Goal: Task Accomplishment & Management: Manage account settings

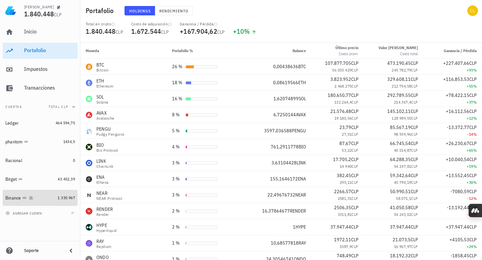
click at [46, 198] on div "Binance" at bounding box center [30, 198] width 50 height 6
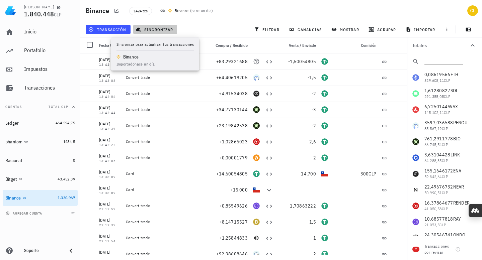
click at [161, 29] on span "sincronizar" at bounding box center [155, 29] width 36 height 5
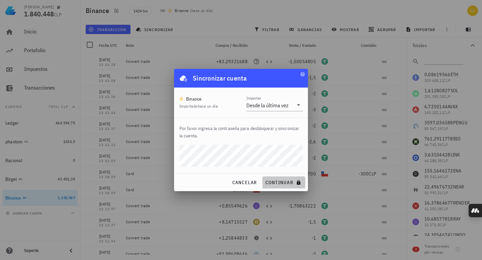
click at [283, 178] on button "continuar" at bounding box center [283, 183] width 43 height 12
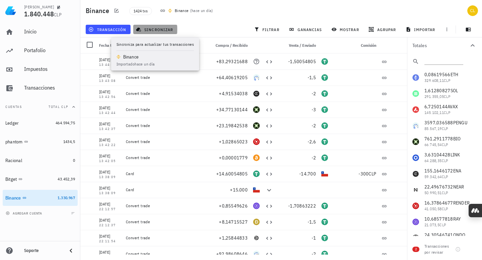
click at [152, 27] on span "sincronizar" at bounding box center [155, 29] width 36 height 5
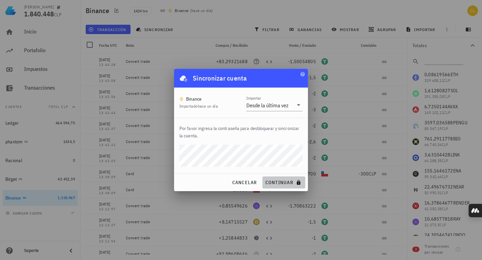
click at [275, 185] on span "continuar" at bounding box center [283, 183] width 37 height 6
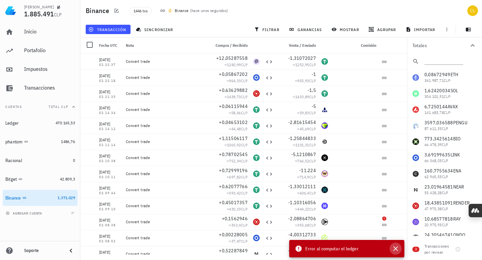
click at [396, 248] on icon "button" at bounding box center [395, 249] width 5 height 5
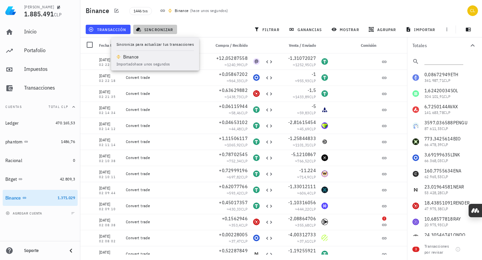
click at [160, 25] on button "sincronizar" at bounding box center [155, 29] width 44 height 9
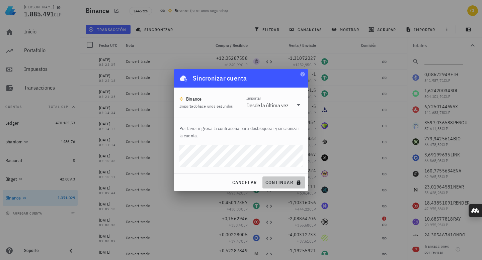
click at [276, 183] on span "continuar" at bounding box center [283, 183] width 37 height 6
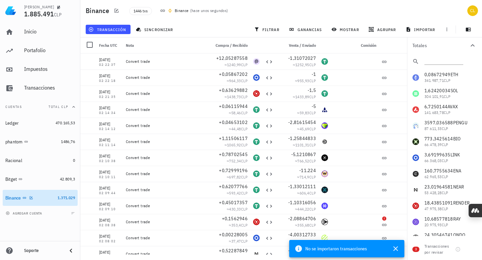
click at [45, 200] on div "Binance" at bounding box center [30, 198] width 50 height 6
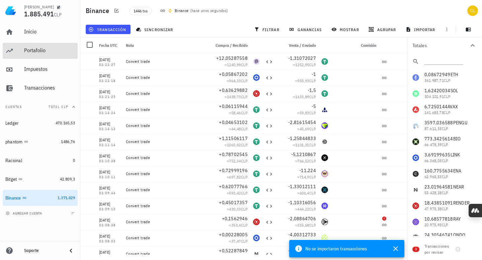
click at [45, 48] on div "Portafolio" at bounding box center [49, 50] width 51 height 6
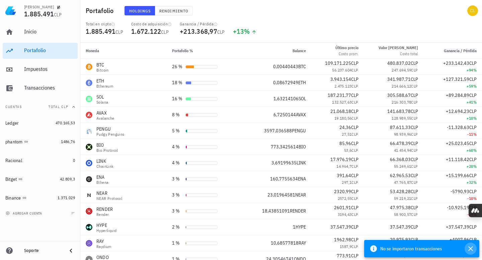
click at [470, 248] on icon "button" at bounding box center [470, 249] width 8 height 8
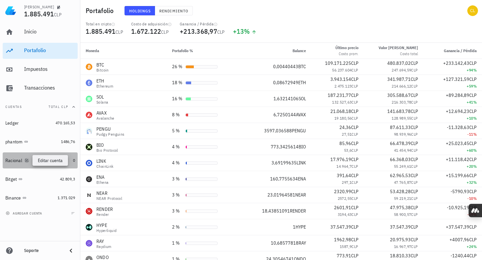
click at [28, 161] on icon "button" at bounding box center [27, 161] width 4 height 4
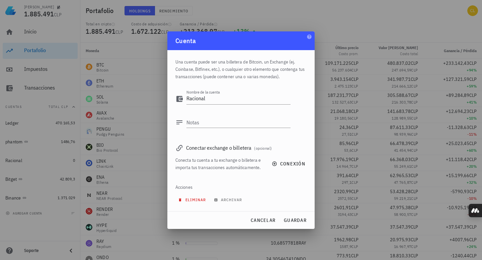
click at [194, 198] on span "eliminar" at bounding box center [192, 199] width 26 height 5
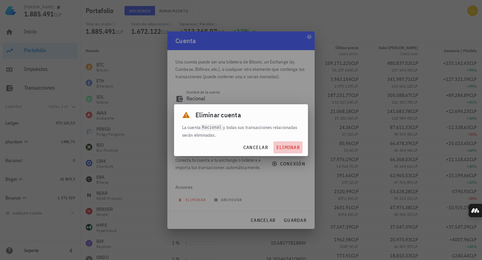
click at [286, 148] on span "eliminar" at bounding box center [288, 148] width 24 height 6
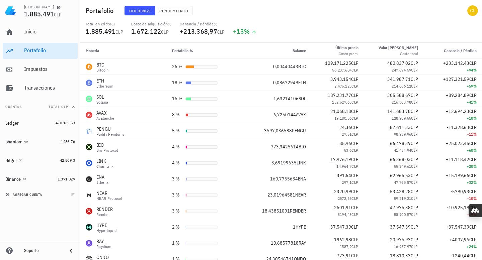
click at [37, 194] on span "agregar cuenta" at bounding box center [24, 195] width 35 height 4
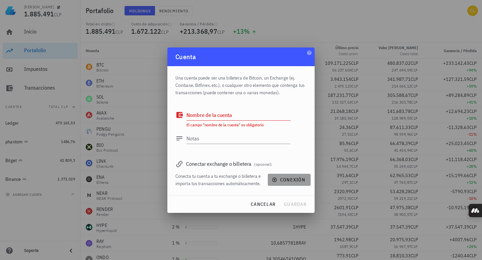
click at [275, 178] on icon "button" at bounding box center [274, 180] width 4 height 4
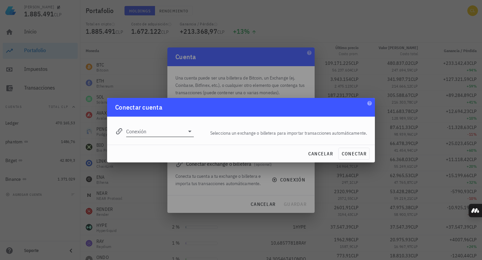
click at [190, 129] on icon at bounding box center [190, 131] width 8 height 8
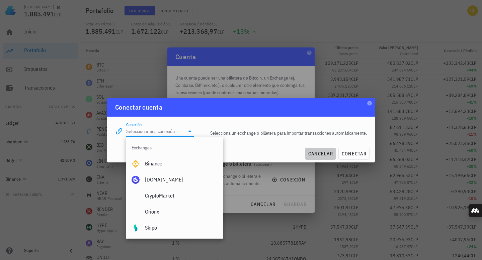
click at [321, 153] on span "cancelar" at bounding box center [320, 154] width 25 height 6
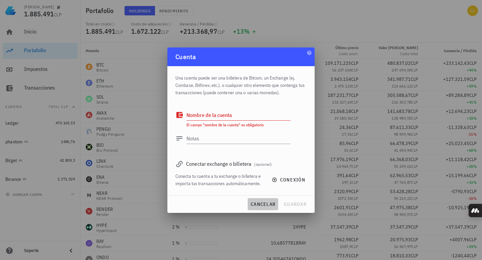
click at [265, 204] on span "cancelar" at bounding box center [262, 204] width 25 height 6
